Goal: Information Seeking & Learning: Stay updated

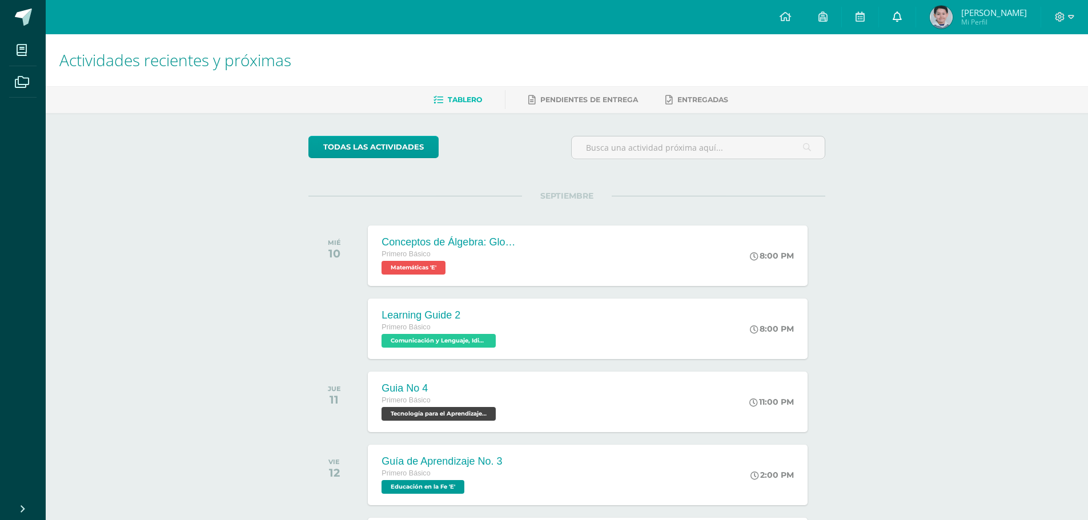
click at [915, 16] on link at bounding box center [897, 17] width 37 height 34
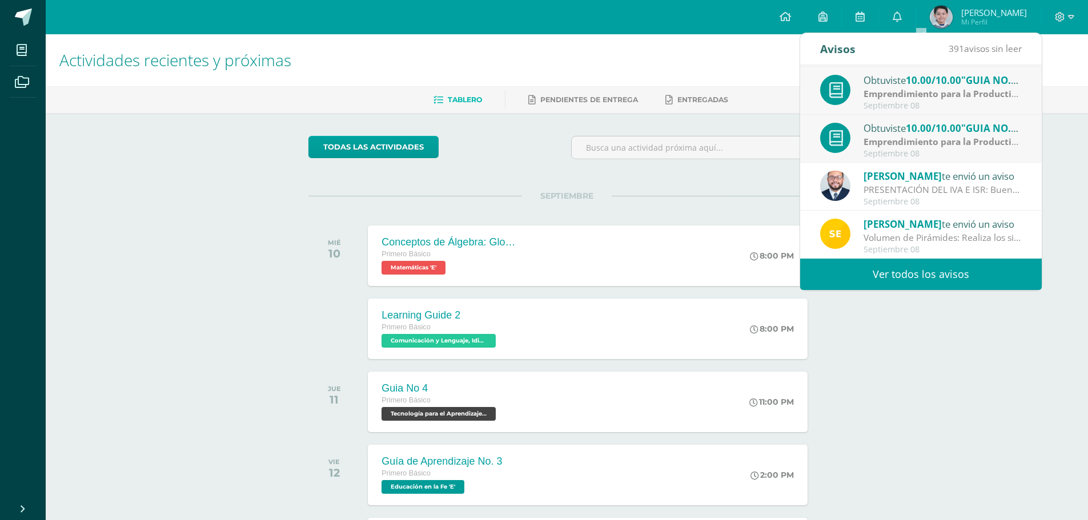
scroll to position [203, 0]
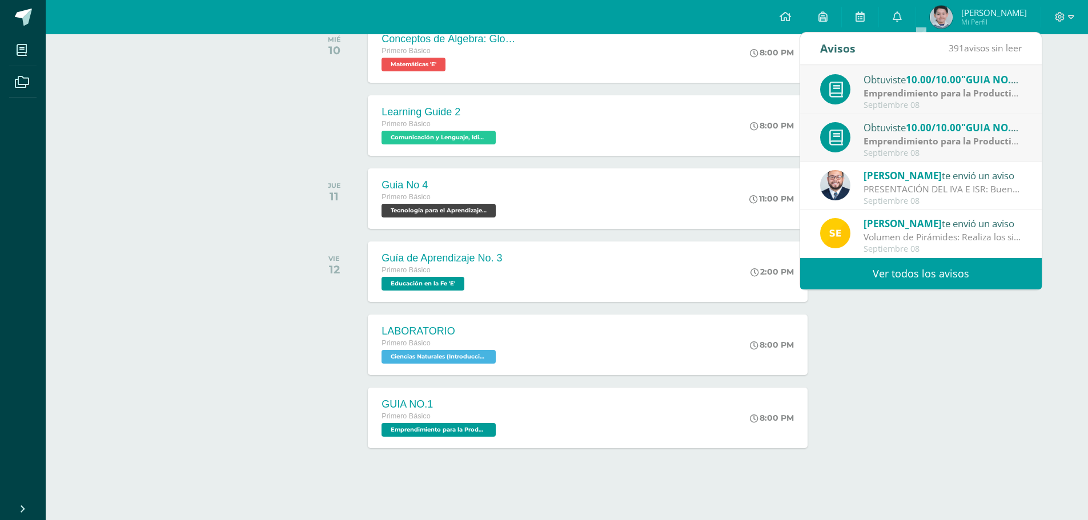
click at [889, 265] on link "Ver todos los avisos" at bounding box center [921, 273] width 242 height 31
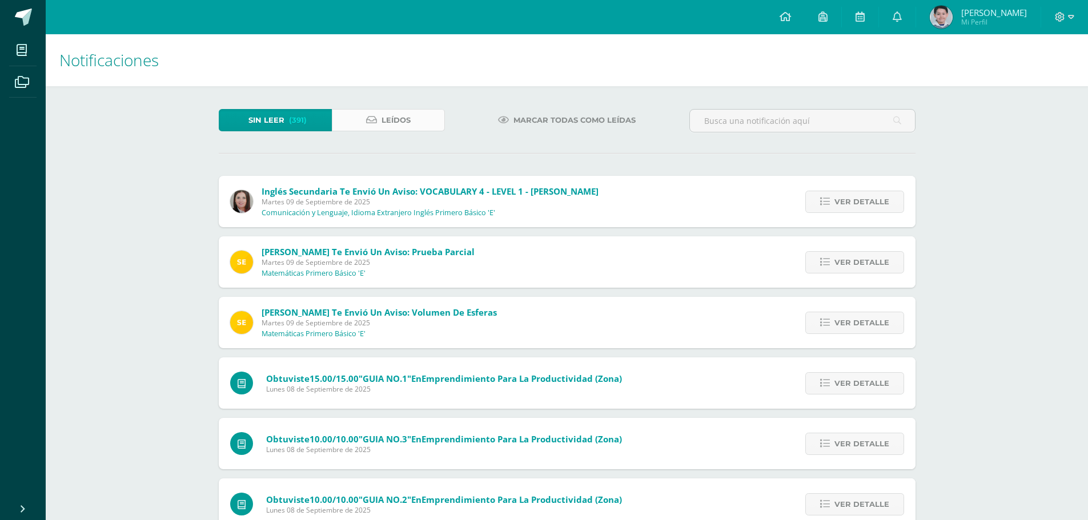
click at [411, 130] on link "Leídos" at bounding box center [388, 120] width 113 height 22
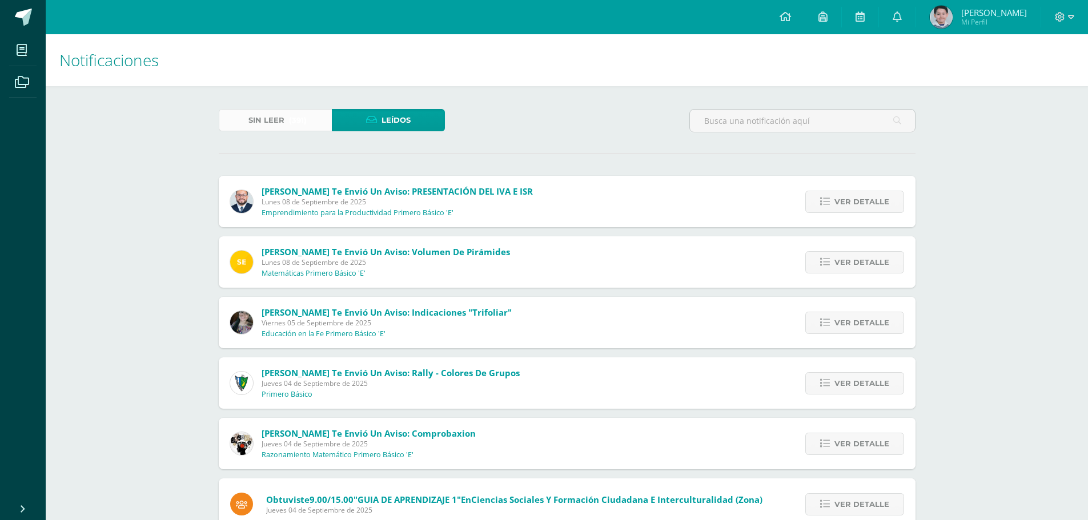
click at [327, 116] on link "Sin leer (391)" at bounding box center [275, 120] width 113 height 22
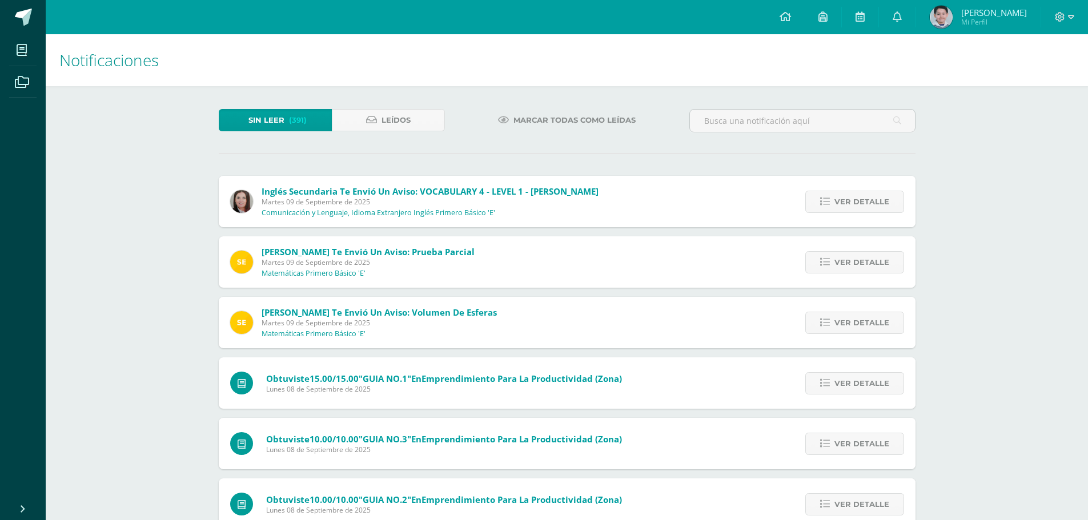
scroll to position [190, 0]
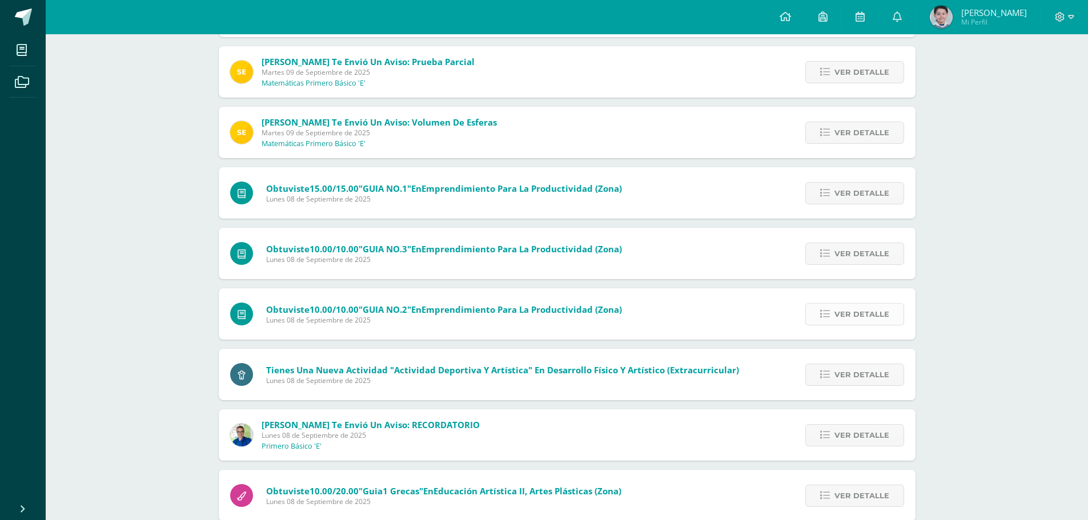
click at [834, 318] on link "Ver detalle" at bounding box center [854, 314] width 99 height 22
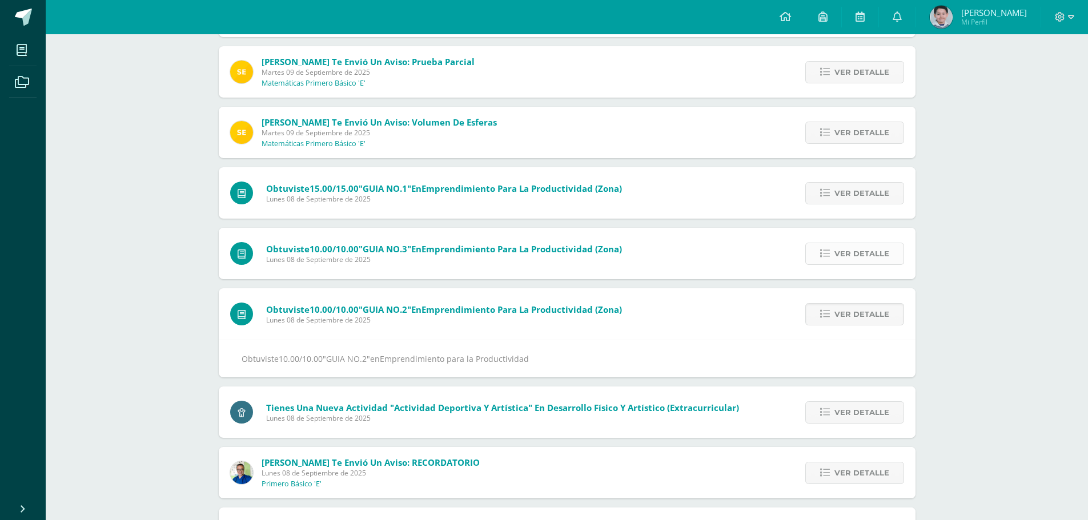
click at [843, 245] on span "Ver detalle" at bounding box center [861, 253] width 55 height 21
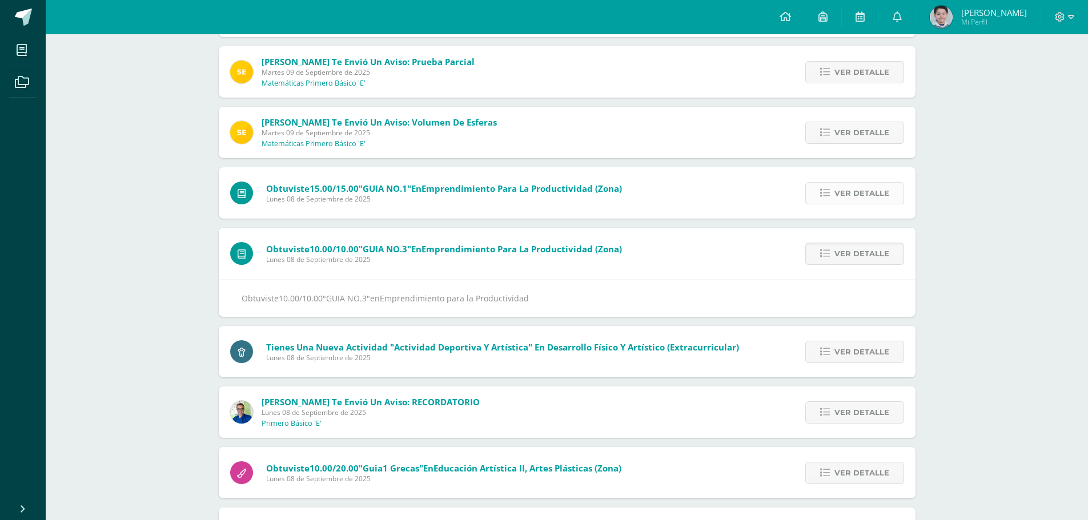
click at [837, 193] on span "Ver detalle" at bounding box center [861, 193] width 55 height 21
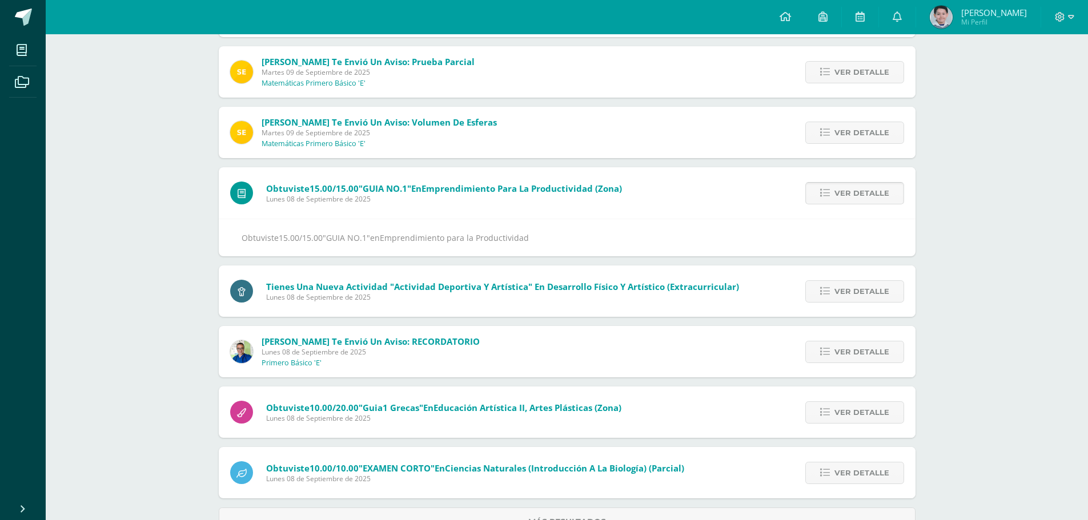
click at [837, 193] on span "Ver detalle" at bounding box center [861, 193] width 55 height 21
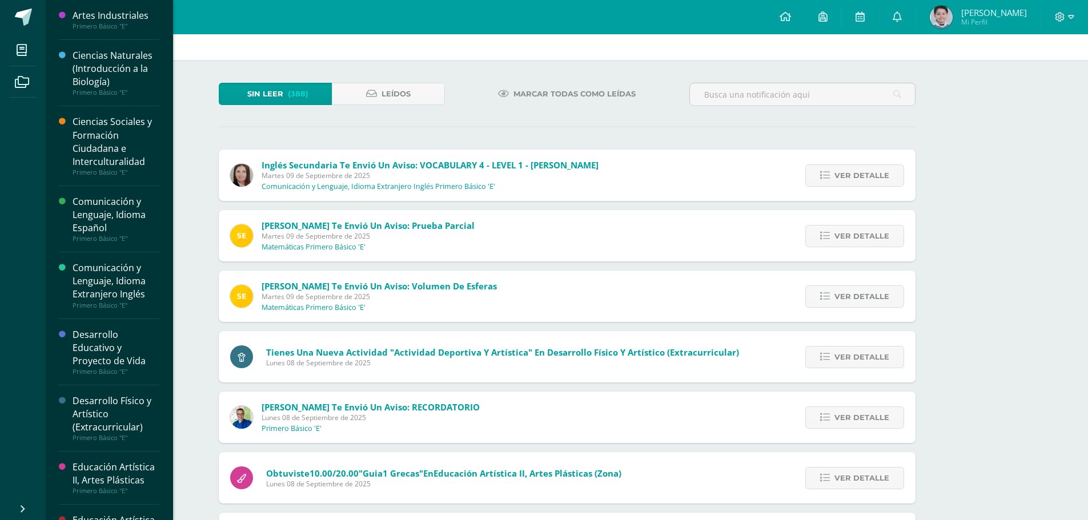
scroll to position [0, 0]
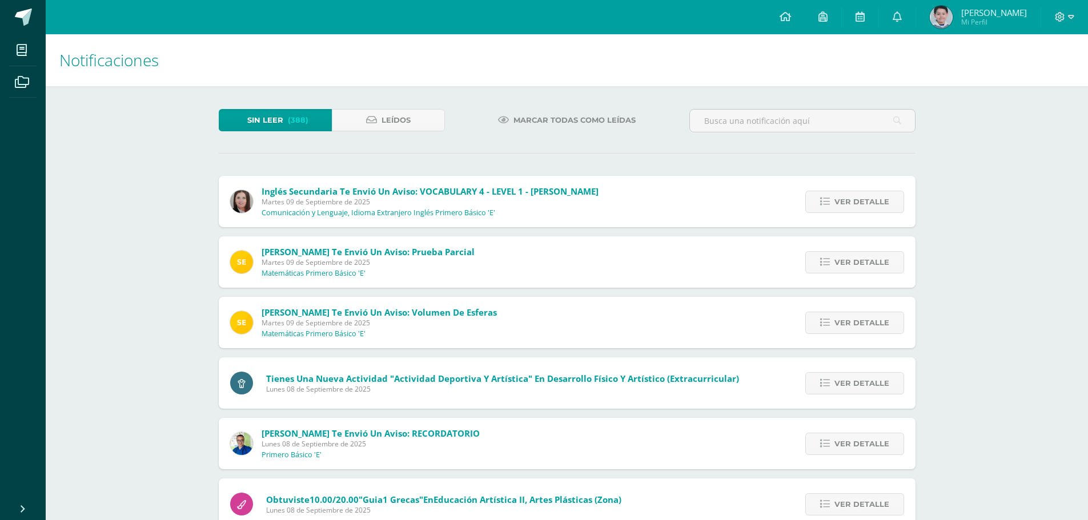
click at [953, 14] on img at bounding box center [941, 17] width 23 height 23
click at [902, 17] on icon at bounding box center [897, 16] width 9 height 10
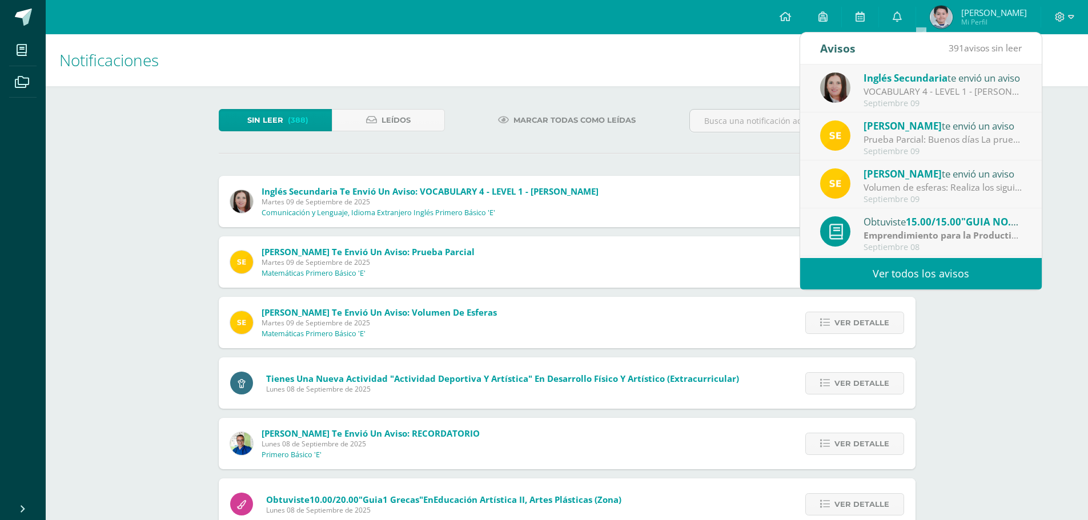
scroll to position [190, 0]
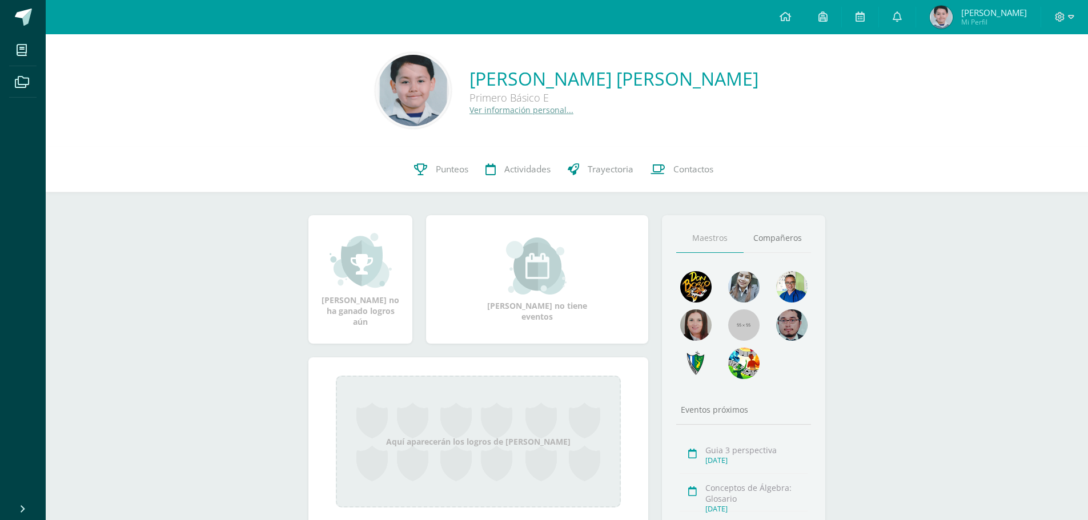
click at [921, 95] on div "[PERSON_NAME] [PERSON_NAME] Básico E Ver información personal..." at bounding box center [567, 91] width 1024 height 76
click at [921, 95] on div "Juan Pablo González Santos Primero Básico E Ver información personal..." at bounding box center [567, 91] width 1024 height 76
click at [902, 21] on icon at bounding box center [897, 16] width 9 height 10
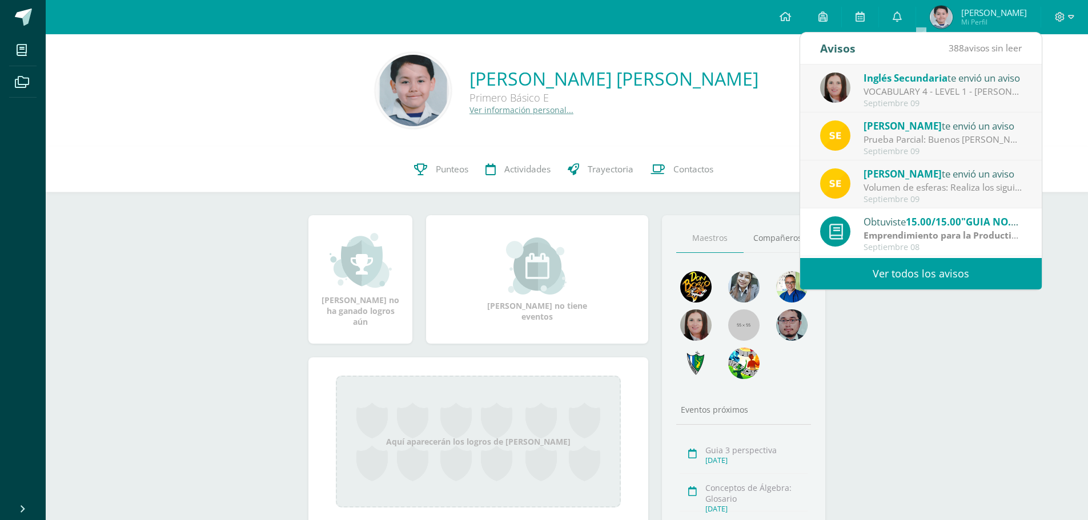
click at [923, 233] on strong "Emprendimiento para la Productividad" at bounding box center [950, 235] width 172 height 13
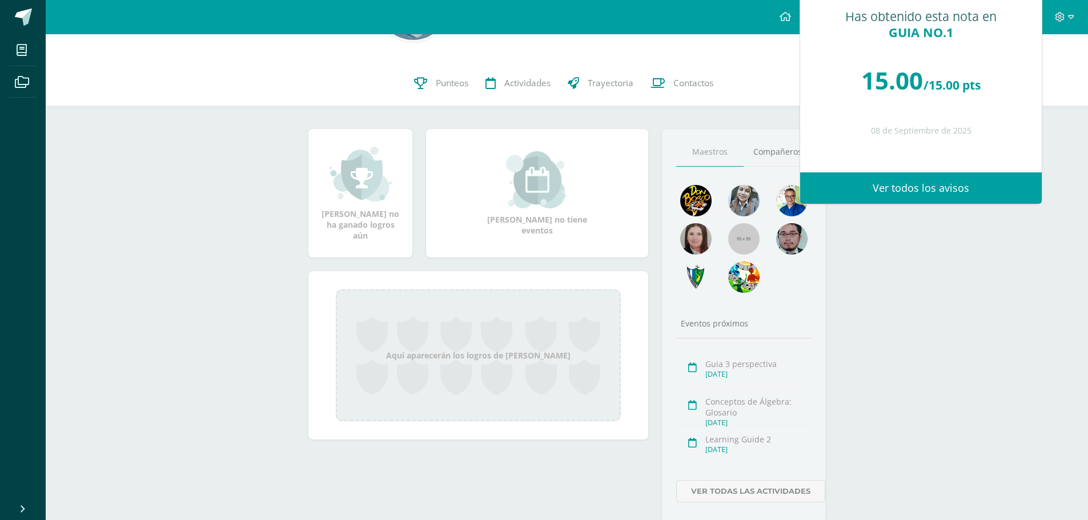
scroll to position [121, 0]
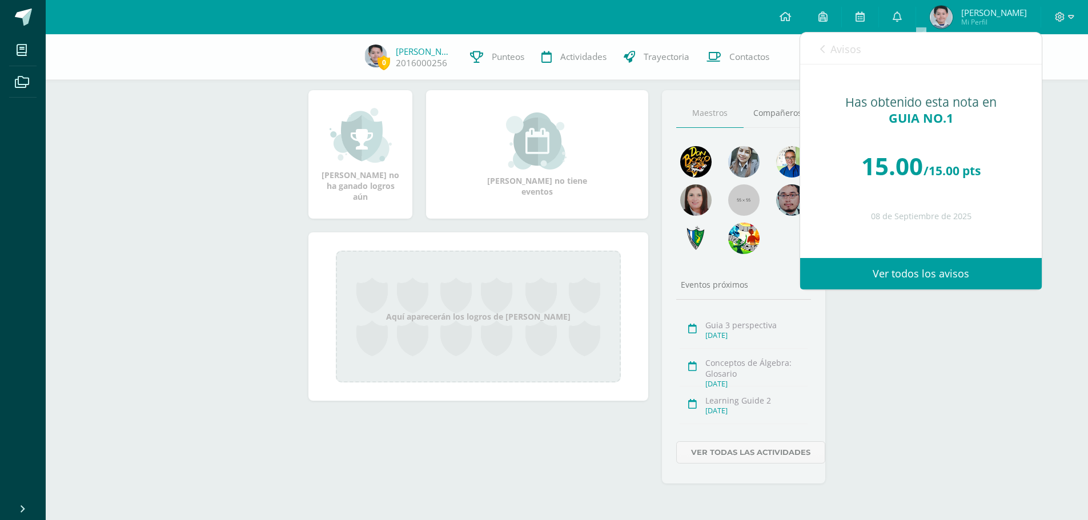
click at [818, 45] on div "Avisos 388 avisos sin leer Avisos" at bounding box center [921, 49] width 242 height 32
click at [837, 59] on link "Avisos" at bounding box center [840, 49] width 41 height 33
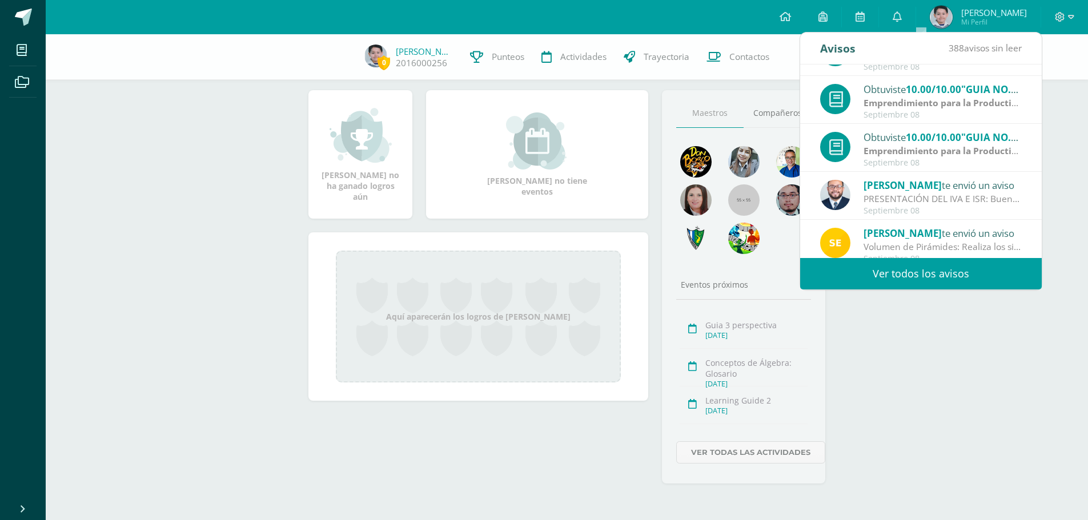
scroll to position [190, 0]
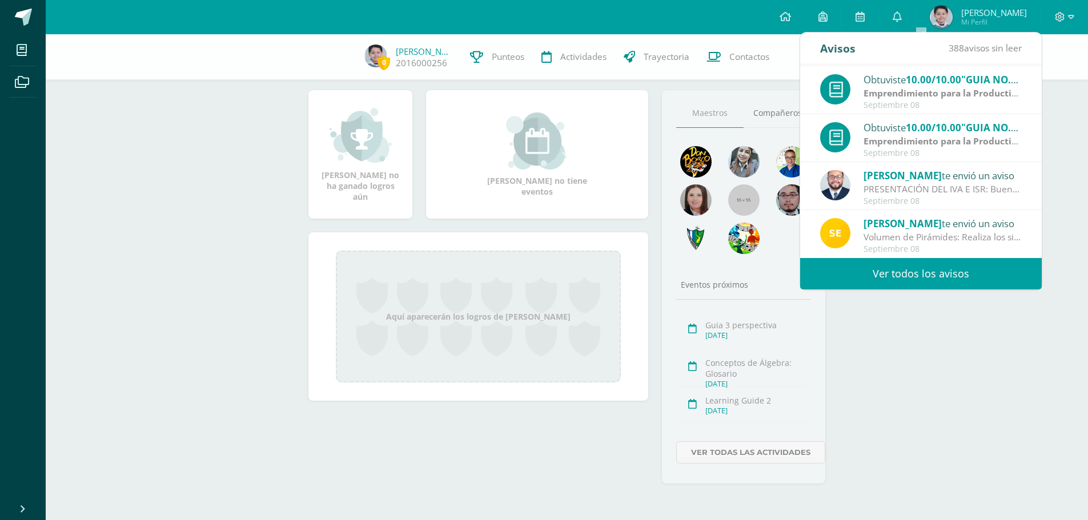
click at [922, 271] on link "Ver todos los avisos" at bounding box center [921, 273] width 242 height 31
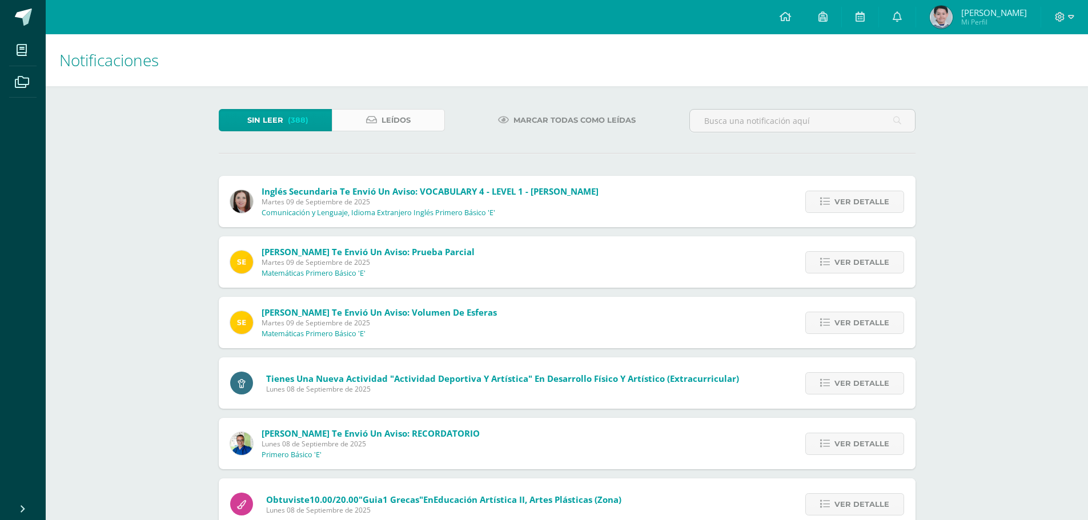
click at [403, 126] on span "Leídos" at bounding box center [395, 120] width 29 height 21
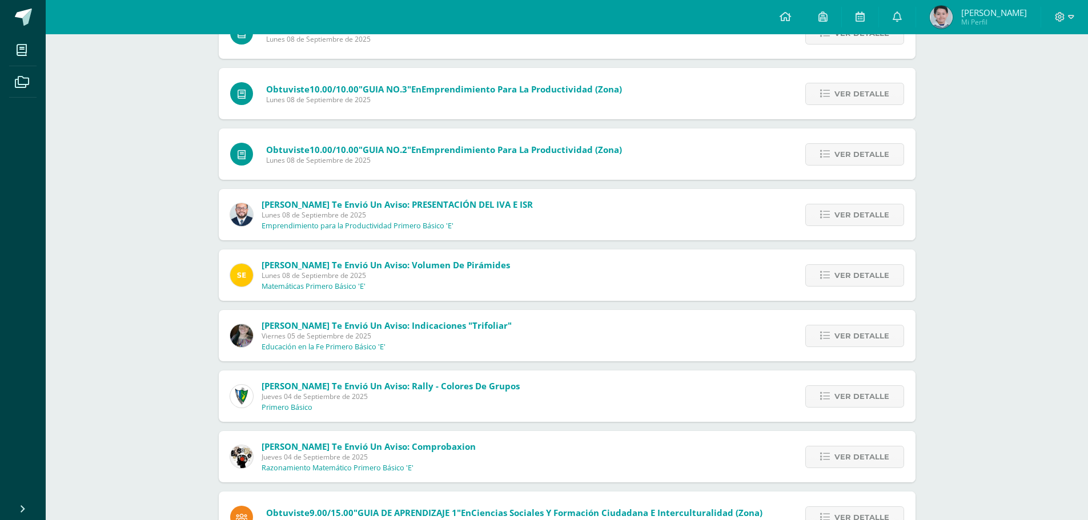
scroll to position [190, 0]
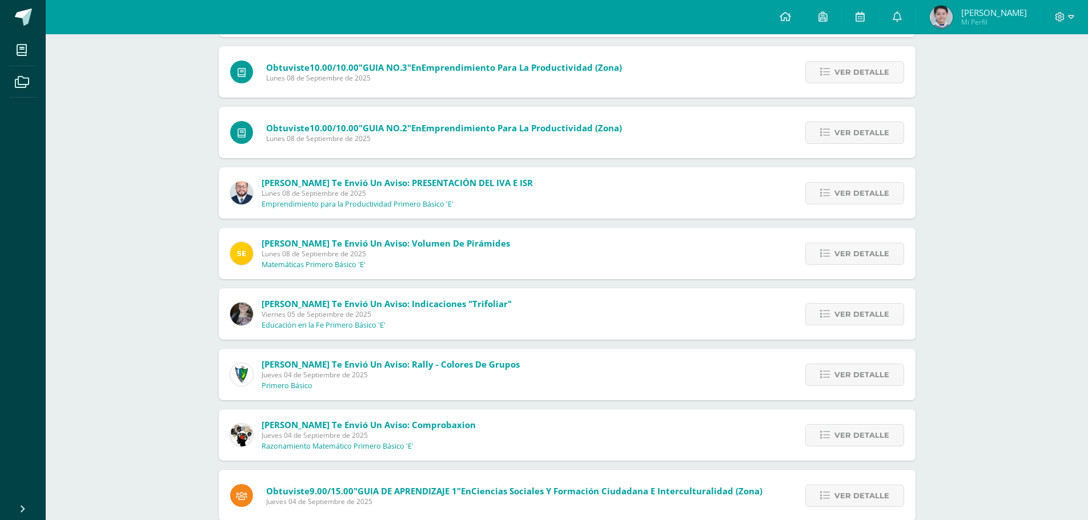
click at [848, 327] on div "Ver detalle" at bounding box center [851, 313] width 127 height 51
click at [829, 314] on icon at bounding box center [825, 315] width 10 height 10
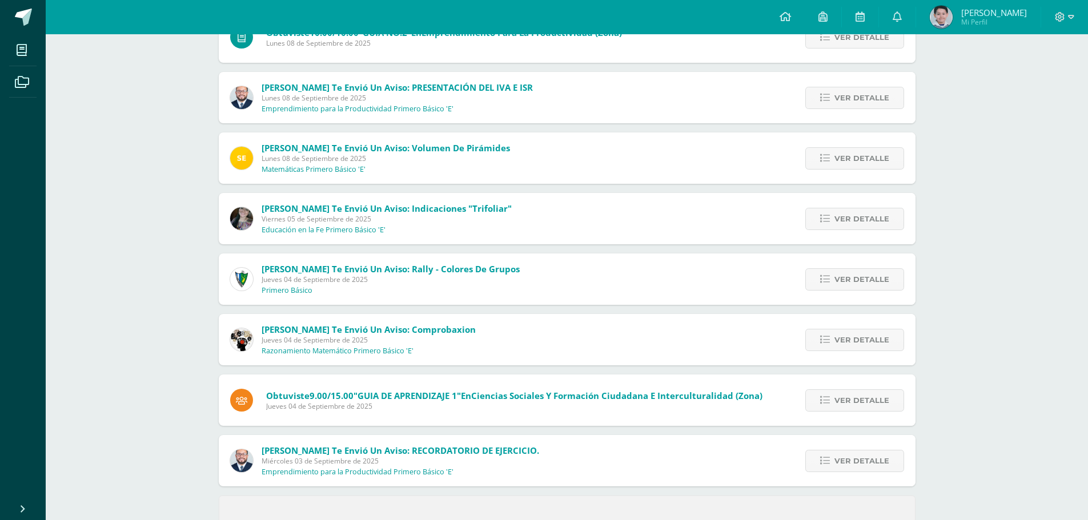
scroll to position [313, 0]
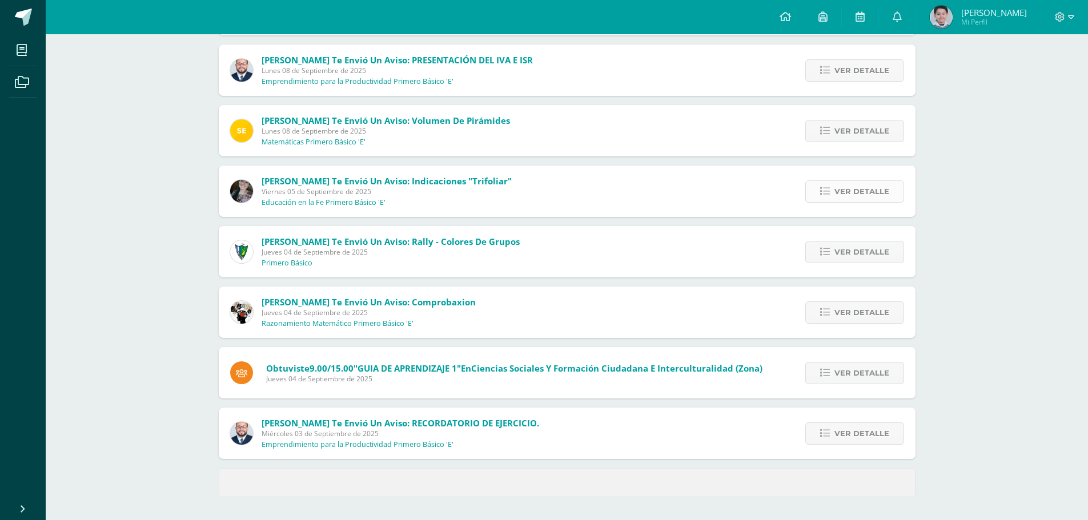
click at [844, 192] on span "Ver detalle" at bounding box center [861, 191] width 55 height 21
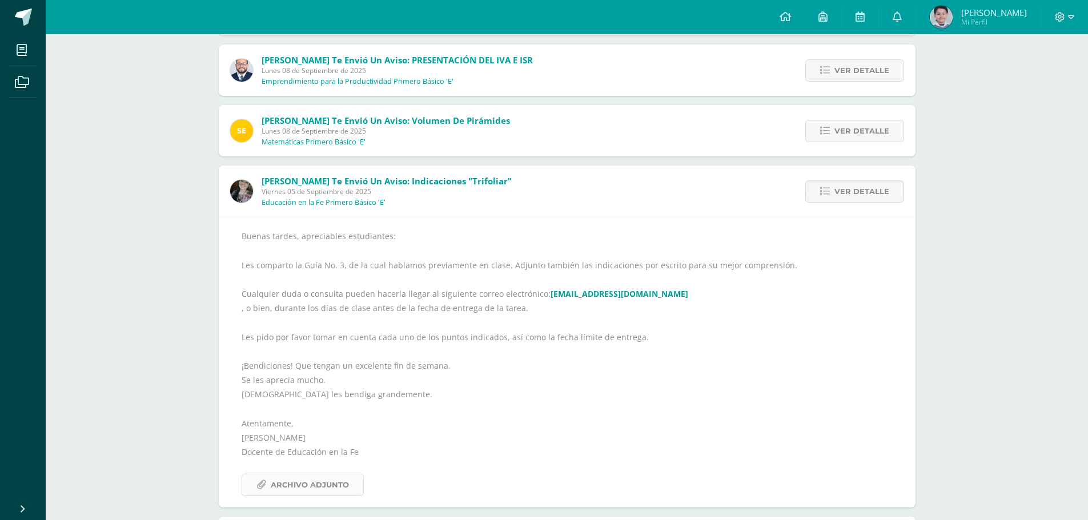
click at [290, 475] on span "Archivo Adjunto" at bounding box center [310, 485] width 78 height 21
